Goal: Find specific page/section: Find specific page/section

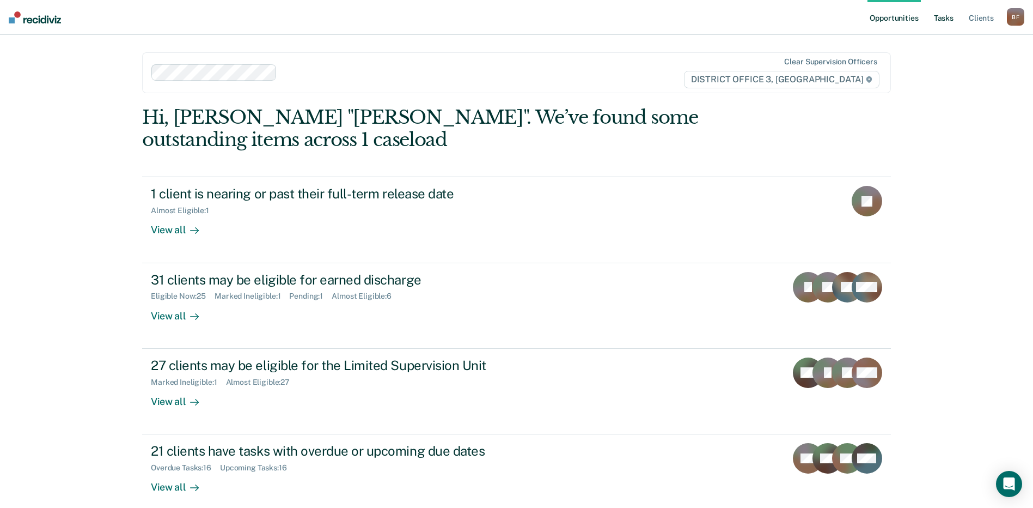
click at [941, 20] on link "Tasks" at bounding box center [944, 17] width 24 height 35
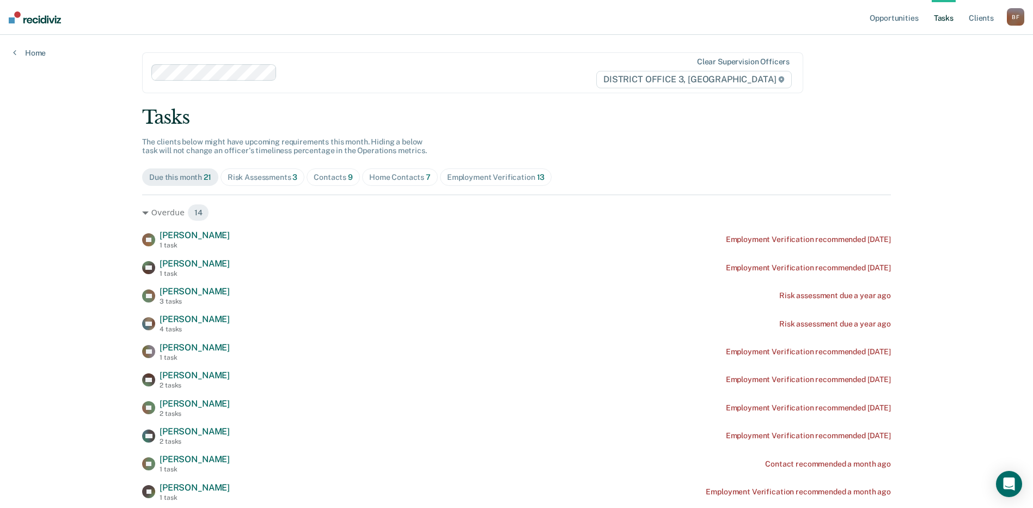
click at [265, 179] on div "Risk Assessments 3" at bounding box center [263, 177] width 70 height 9
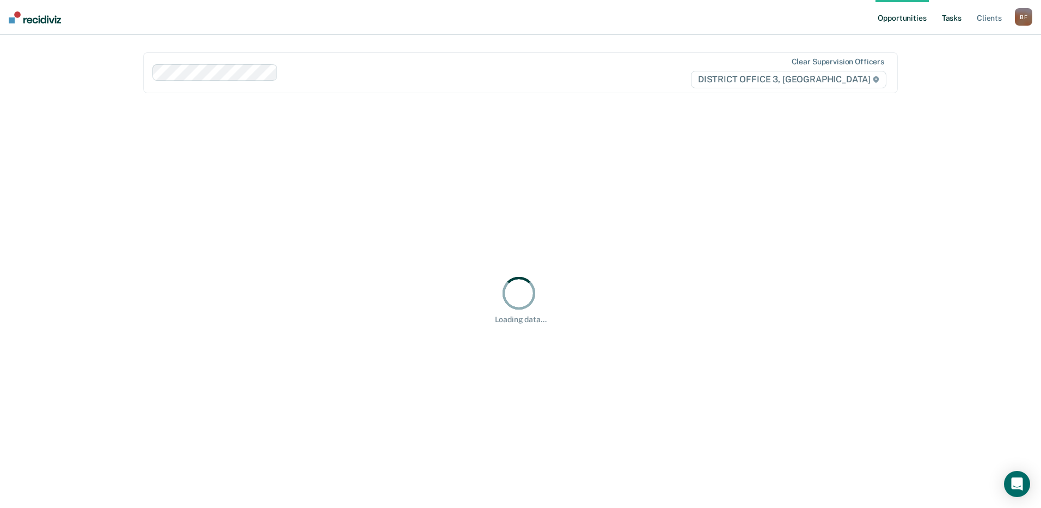
click at [953, 19] on link "Tasks" at bounding box center [952, 17] width 24 height 35
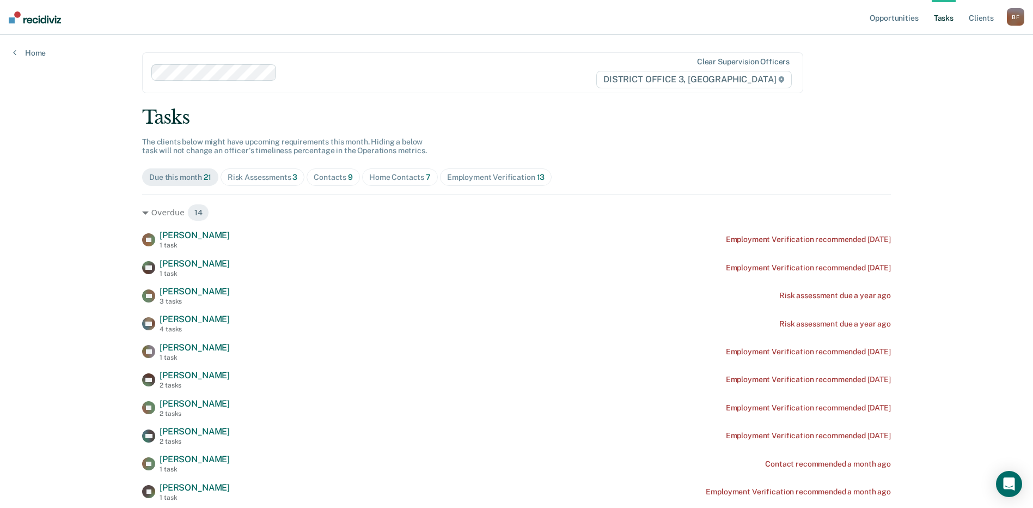
click at [326, 175] on div "Contacts 9" at bounding box center [333, 177] width 39 height 9
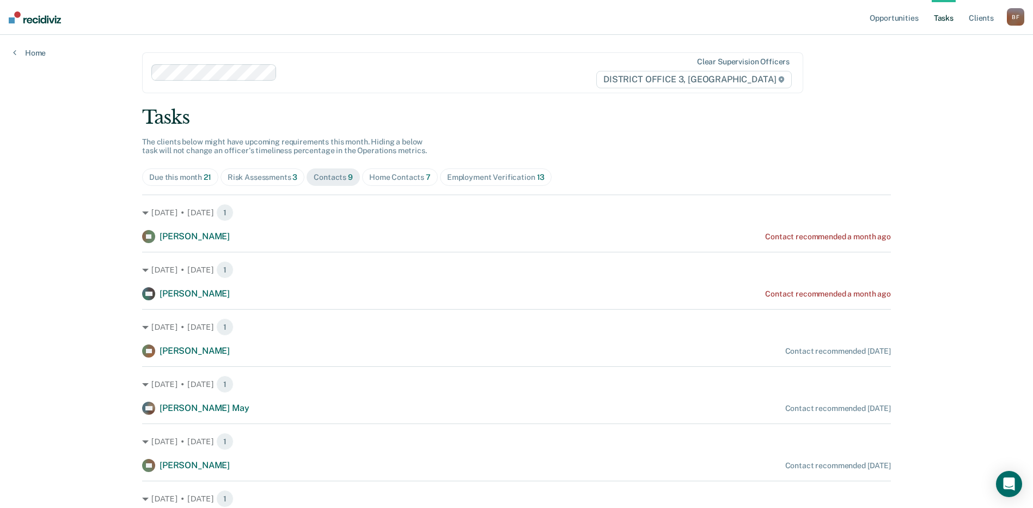
click at [385, 181] on div "Home Contacts 7" at bounding box center [400, 177] width 62 height 9
